Goal: Task Accomplishment & Management: Manage account settings

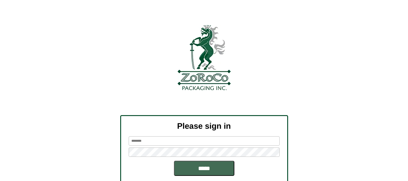
type input "********"
click at [182, 164] on input "*****" at bounding box center [204, 168] width 60 height 15
type input "********"
click at [181, 165] on input "*****" at bounding box center [204, 168] width 60 height 15
